Goal: Communication & Community: Answer question/provide support

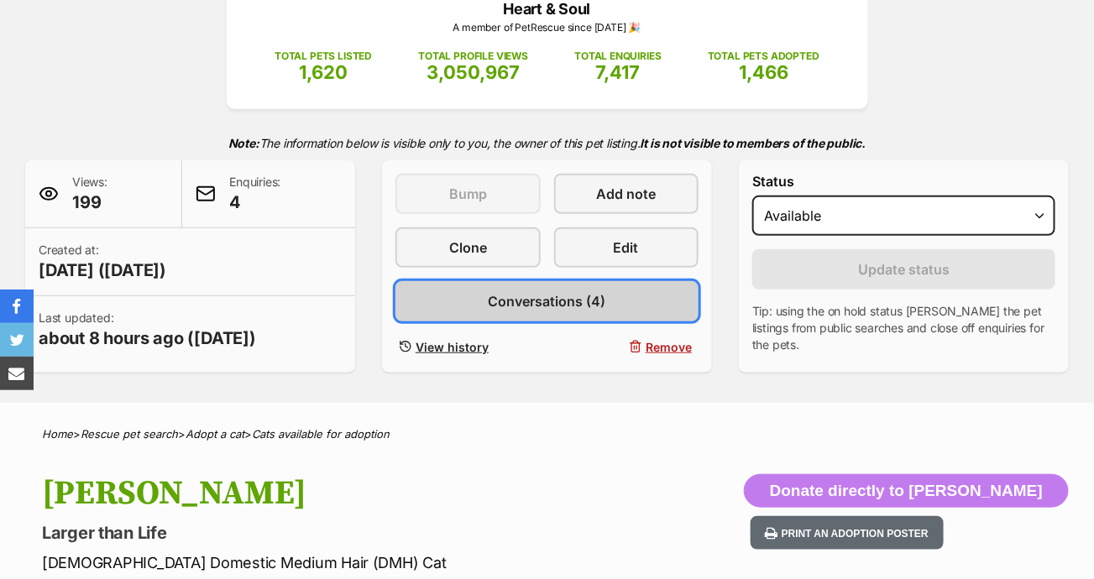
click at [629, 305] on link "Conversations (4)" at bounding box center [546, 301] width 303 height 40
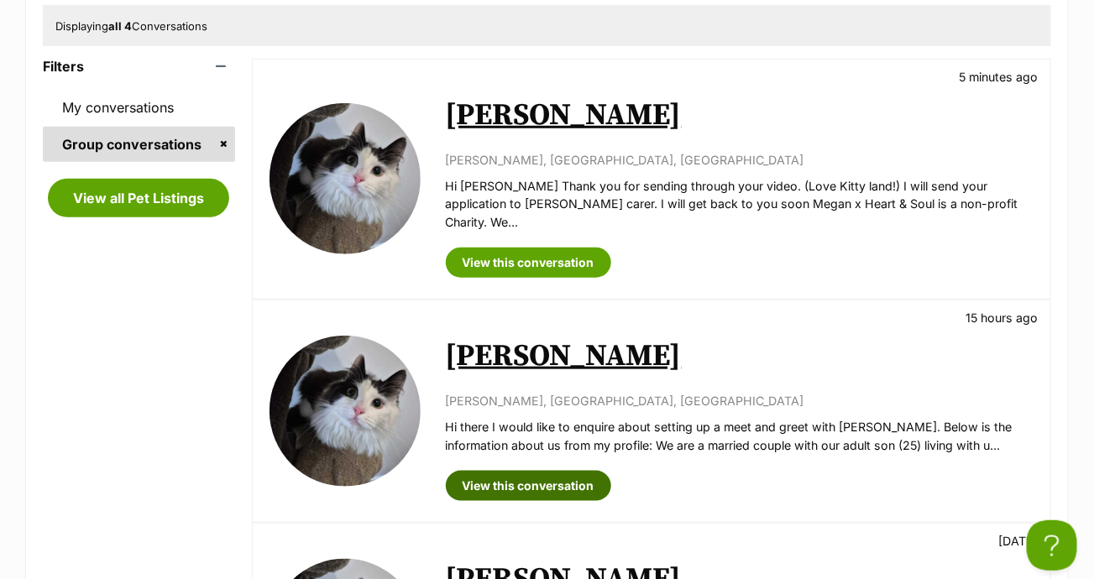
click at [558, 471] on link "View this conversation" at bounding box center [528, 486] width 165 height 30
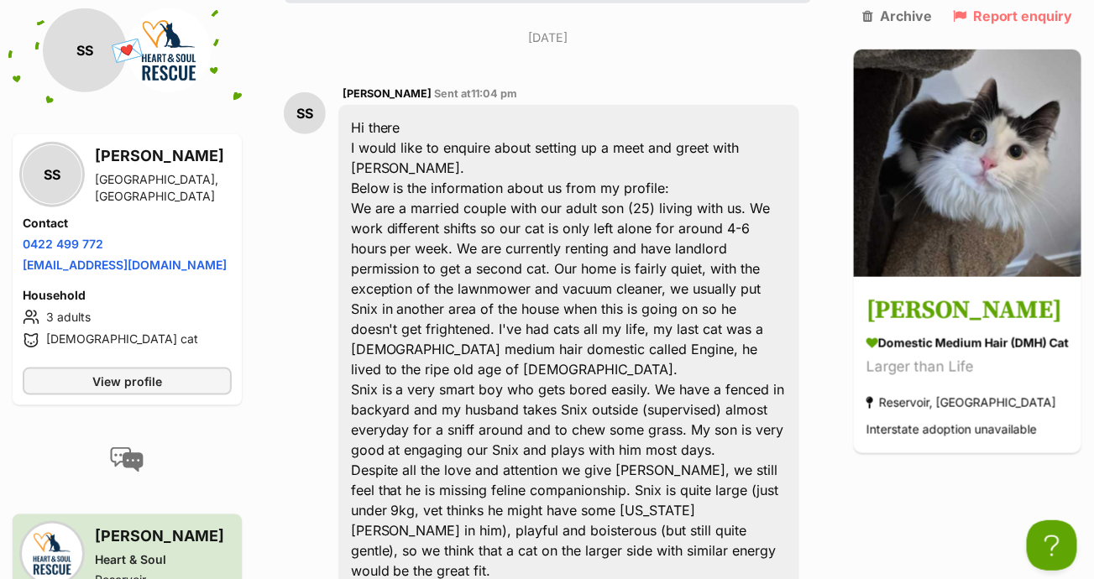
scroll to position [405, 0]
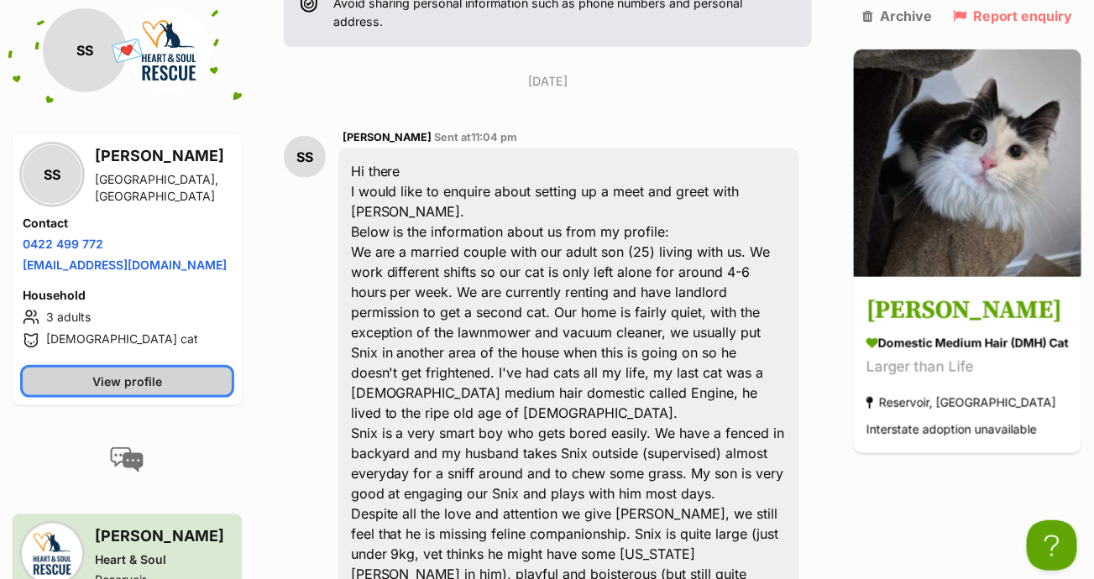
click at [152, 374] on span "View profile" at bounding box center [127, 382] width 70 height 18
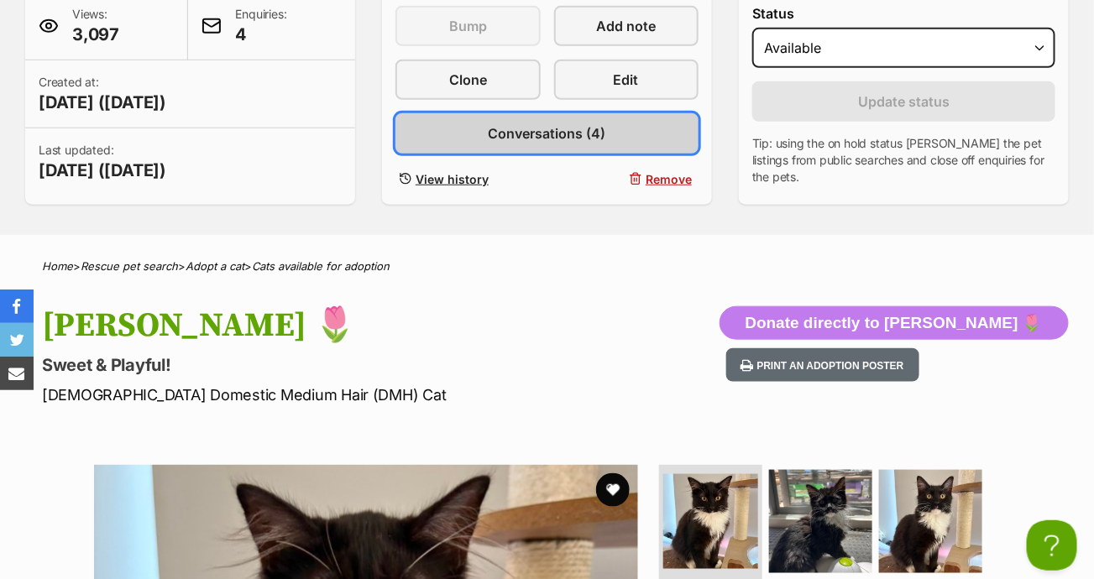
click at [566, 144] on link "Conversations (4)" at bounding box center [546, 133] width 303 height 40
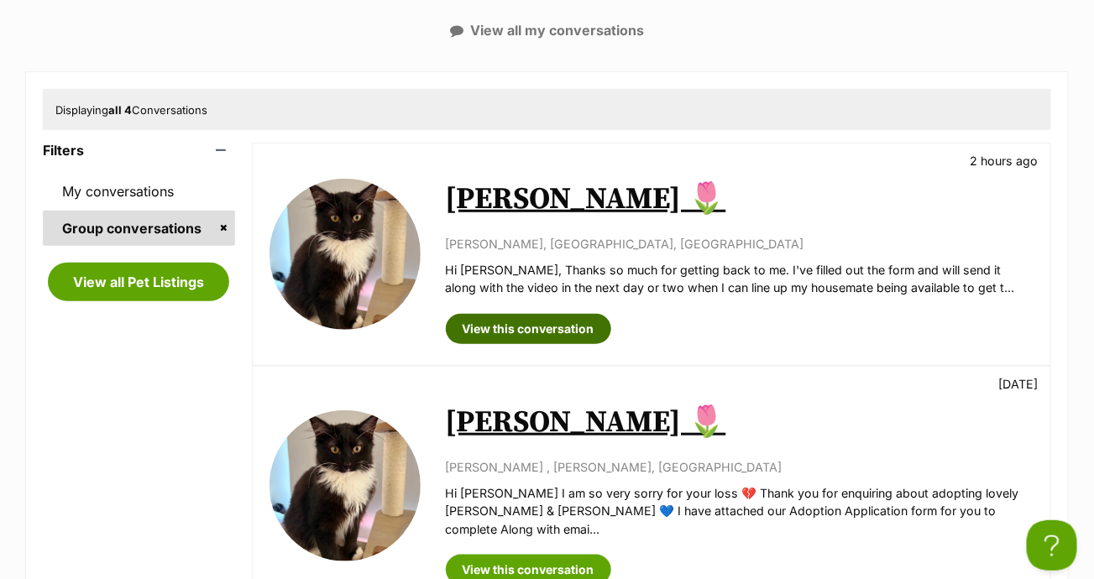
click at [562, 318] on link "View this conversation" at bounding box center [528, 329] width 165 height 30
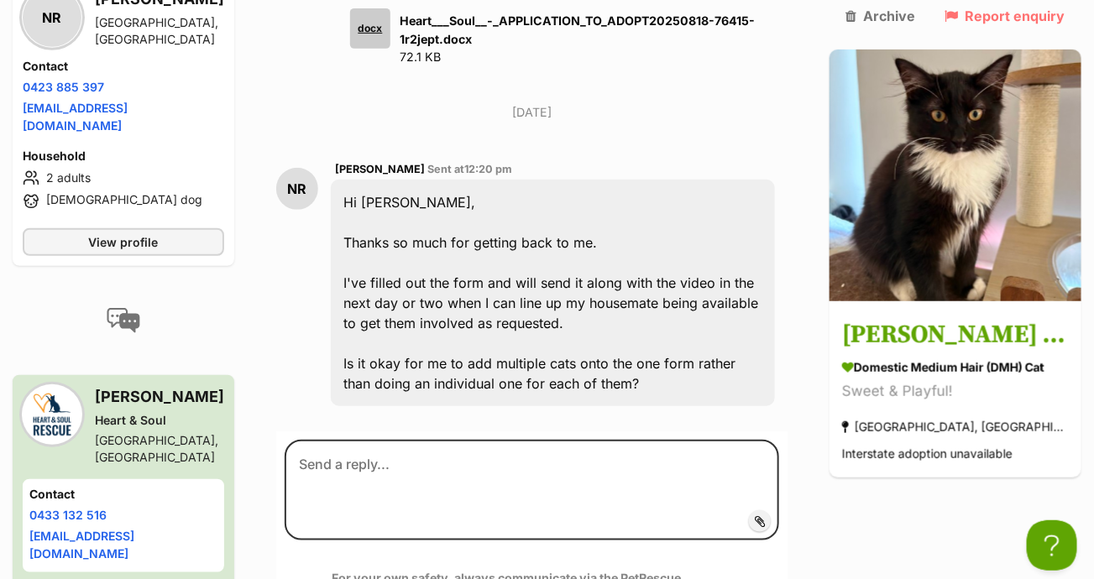
scroll to position [2363, 0]
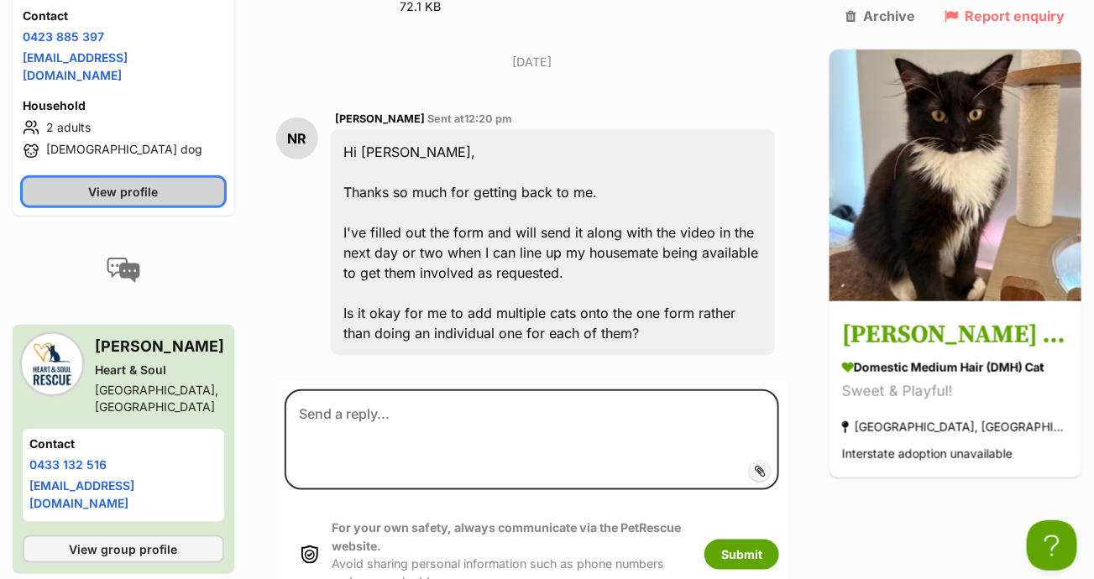
click at [214, 206] on link "View profile" at bounding box center [123, 193] width 201 height 28
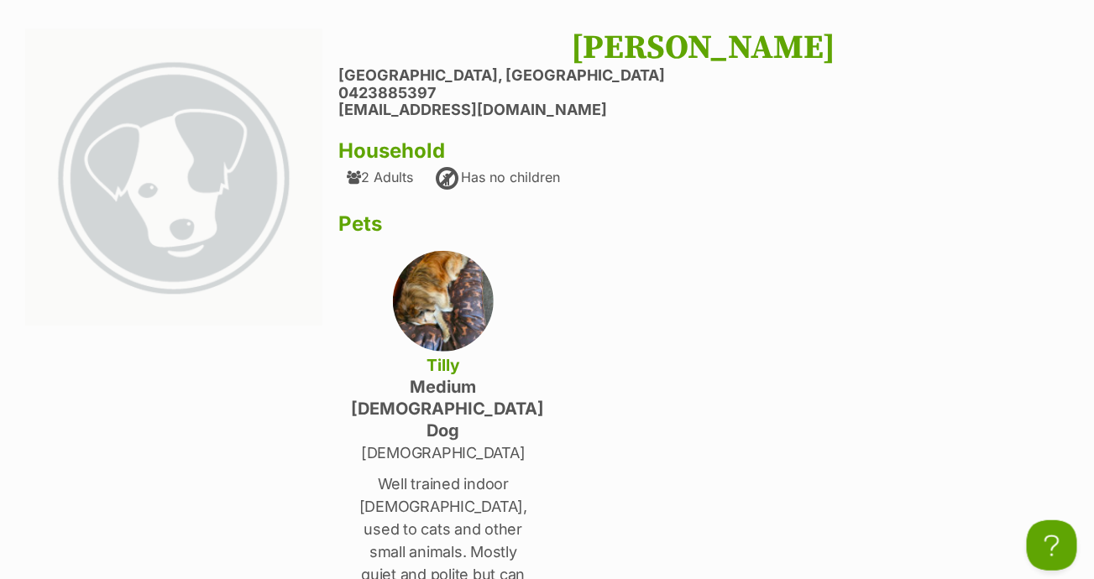
scroll to position [84, 0]
